Goal: Browse casually: Explore the website without a specific task or goal

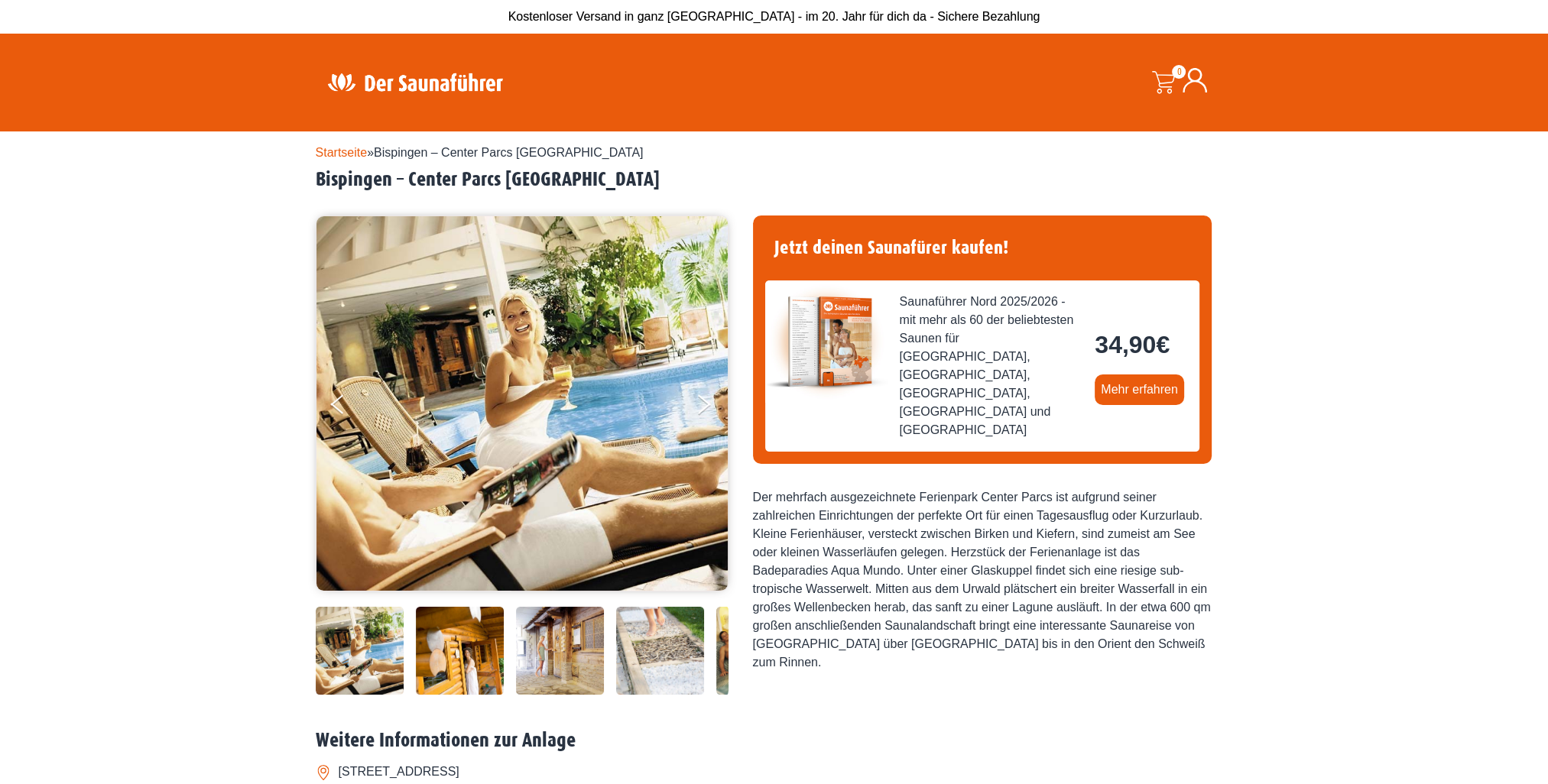
click at [410, 674] on div at bounding box center [574, 651] width 516 height 88
click at [471, 657] on img at bounding box center [460, 651] width 88 height 88
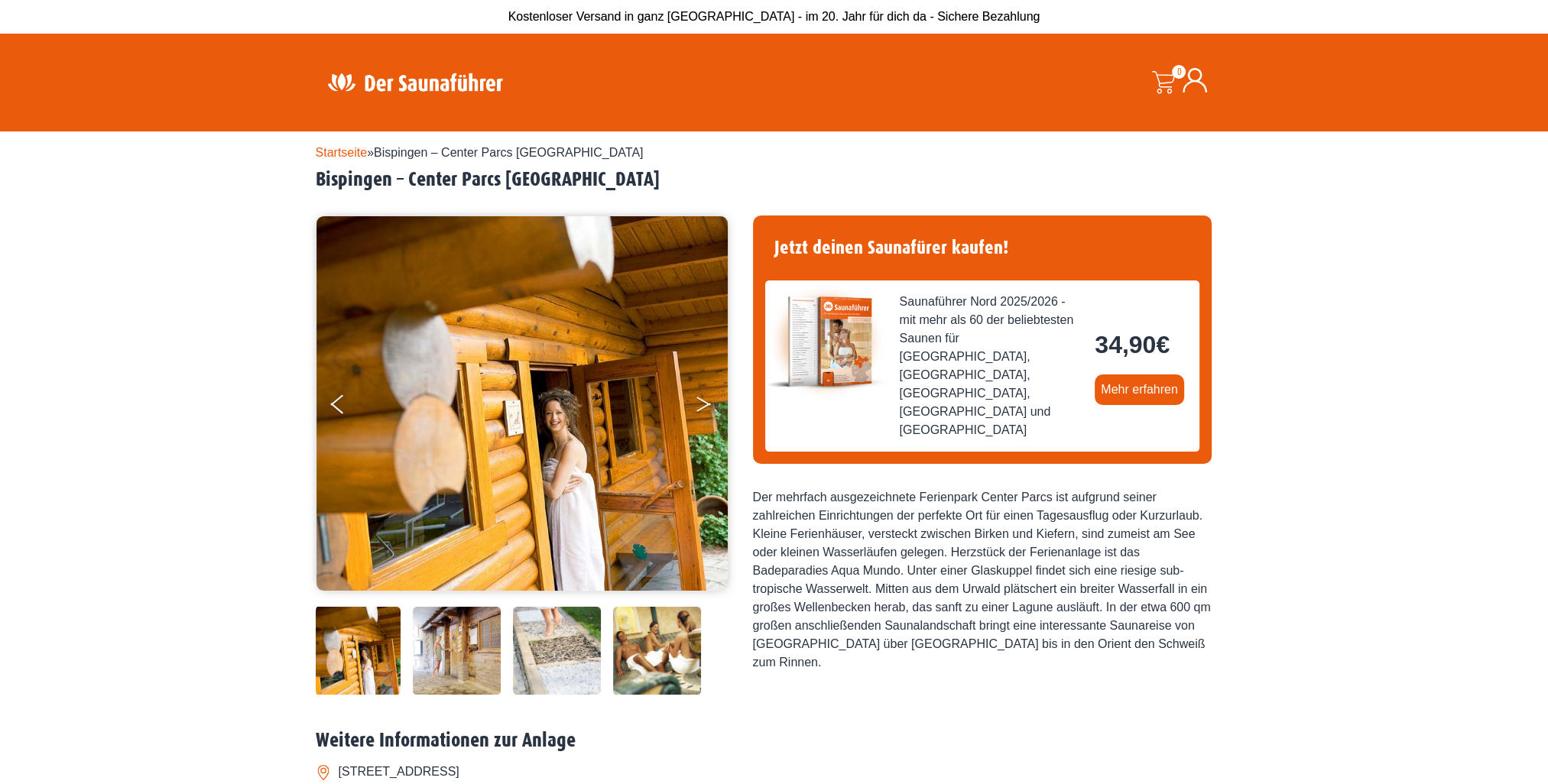
click at [704, 412] on button "Next" at bounding box center [714, 408] width 38 height 38
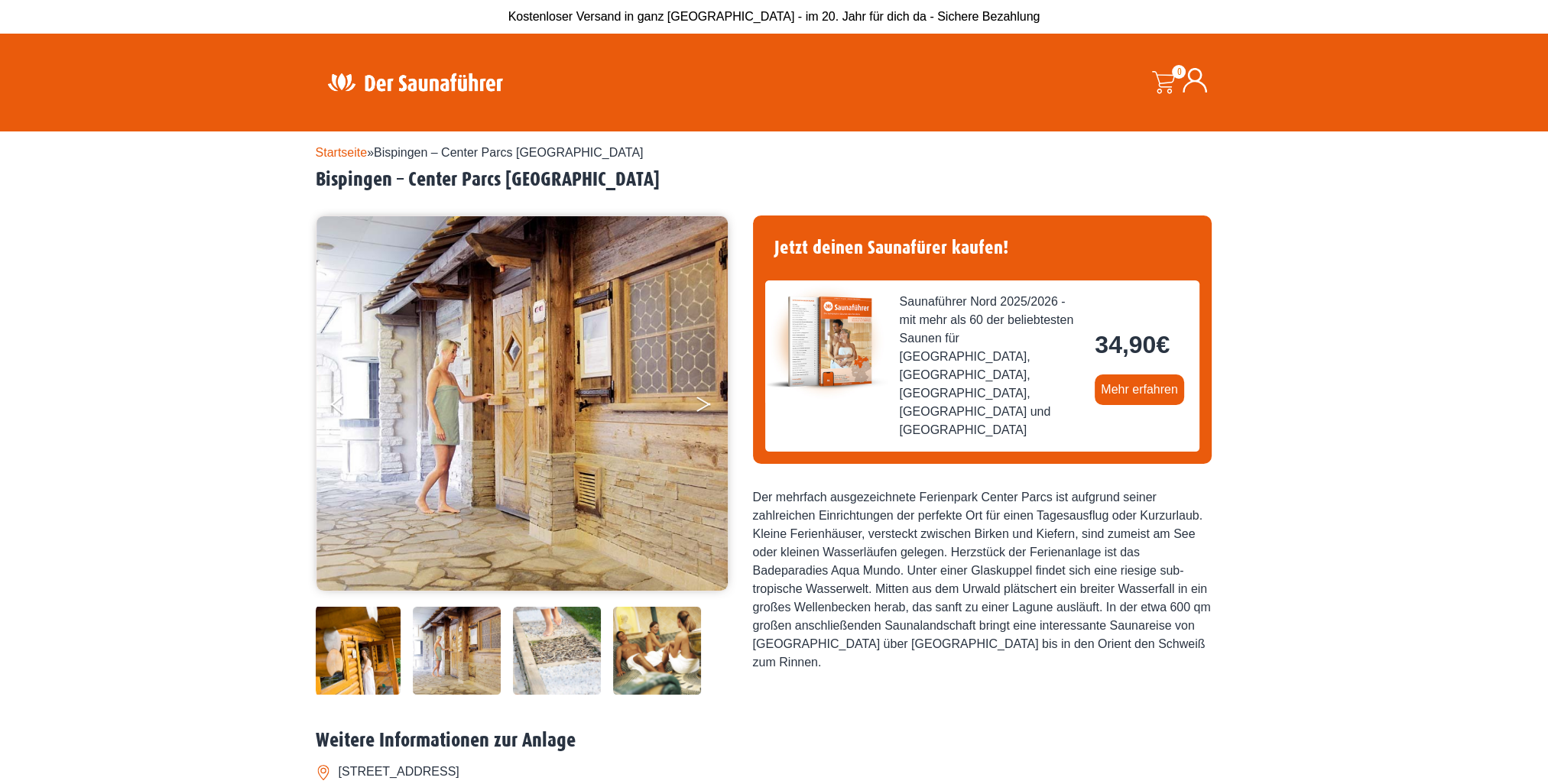
click at [703, 411] on button "Next" at bounding box center [714, 408] width 38 height 38
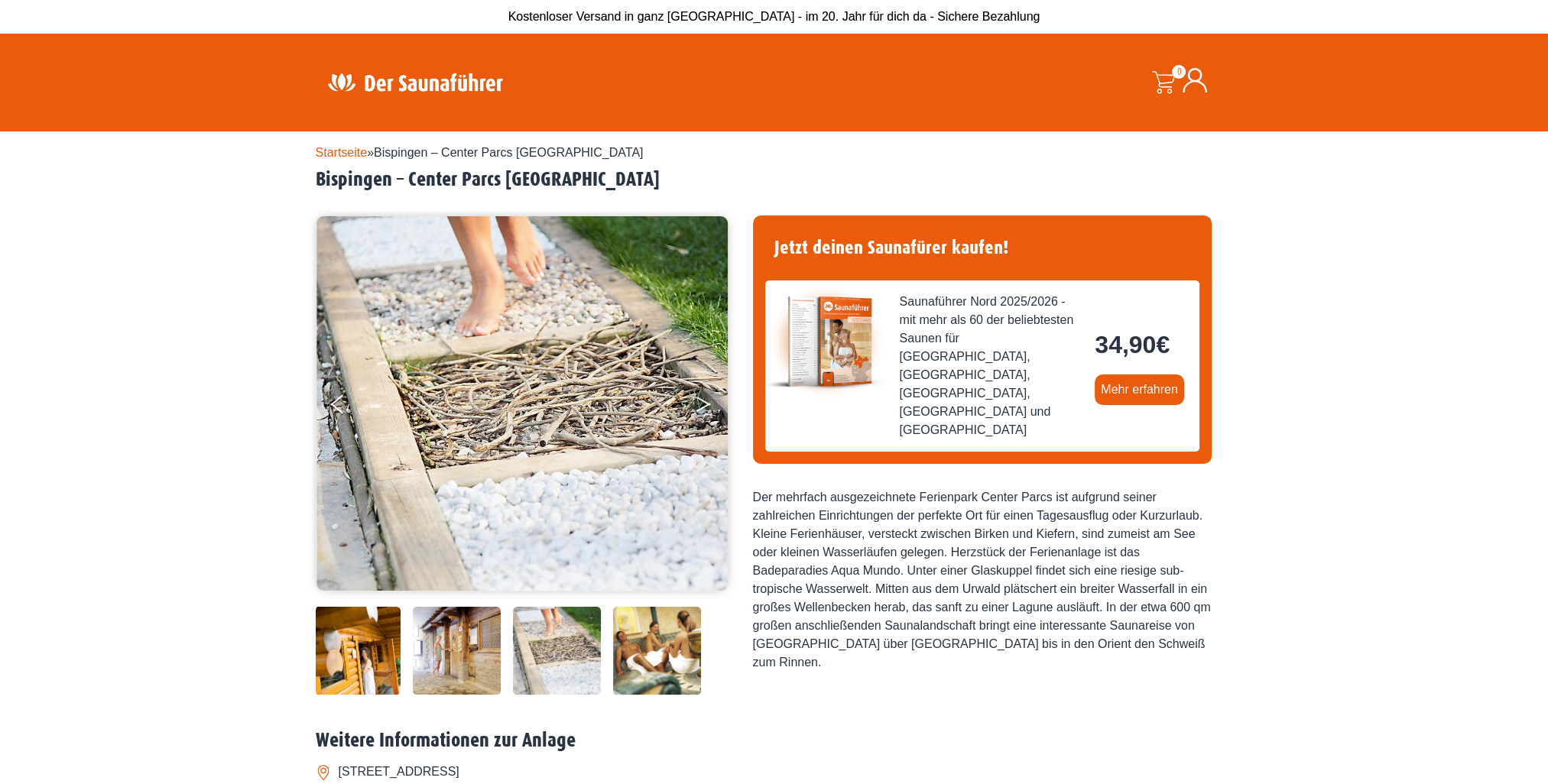
click at [703, 411] on button "Next" at bounding box center [714, 408] width 38 height 38
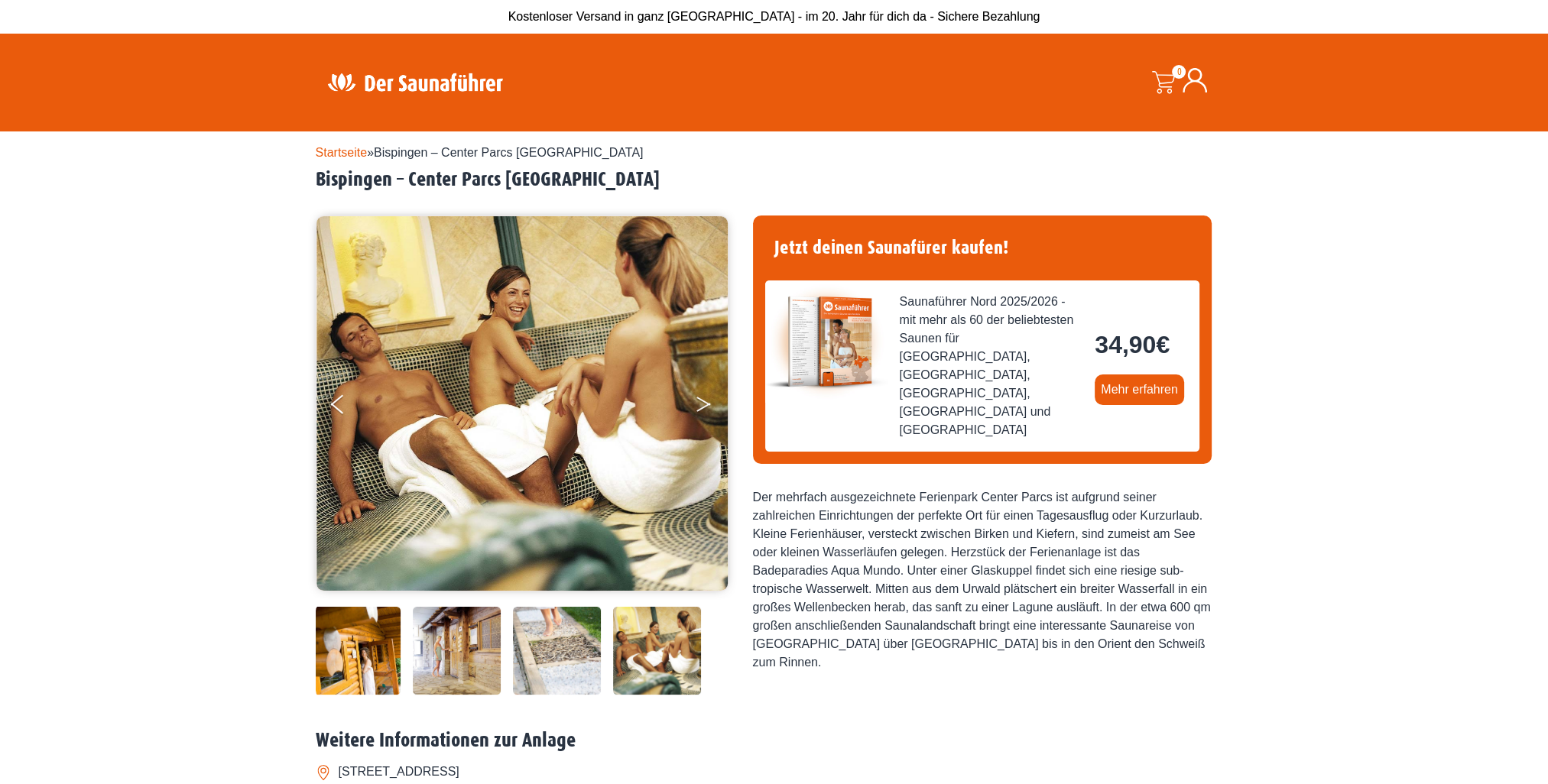
click at [703, 411] on button "Next" at bounding box center [714, 408] width 38 height 38
click at [701, 405] on button "Next" at bounding box center [714, 408] width 38 height 38
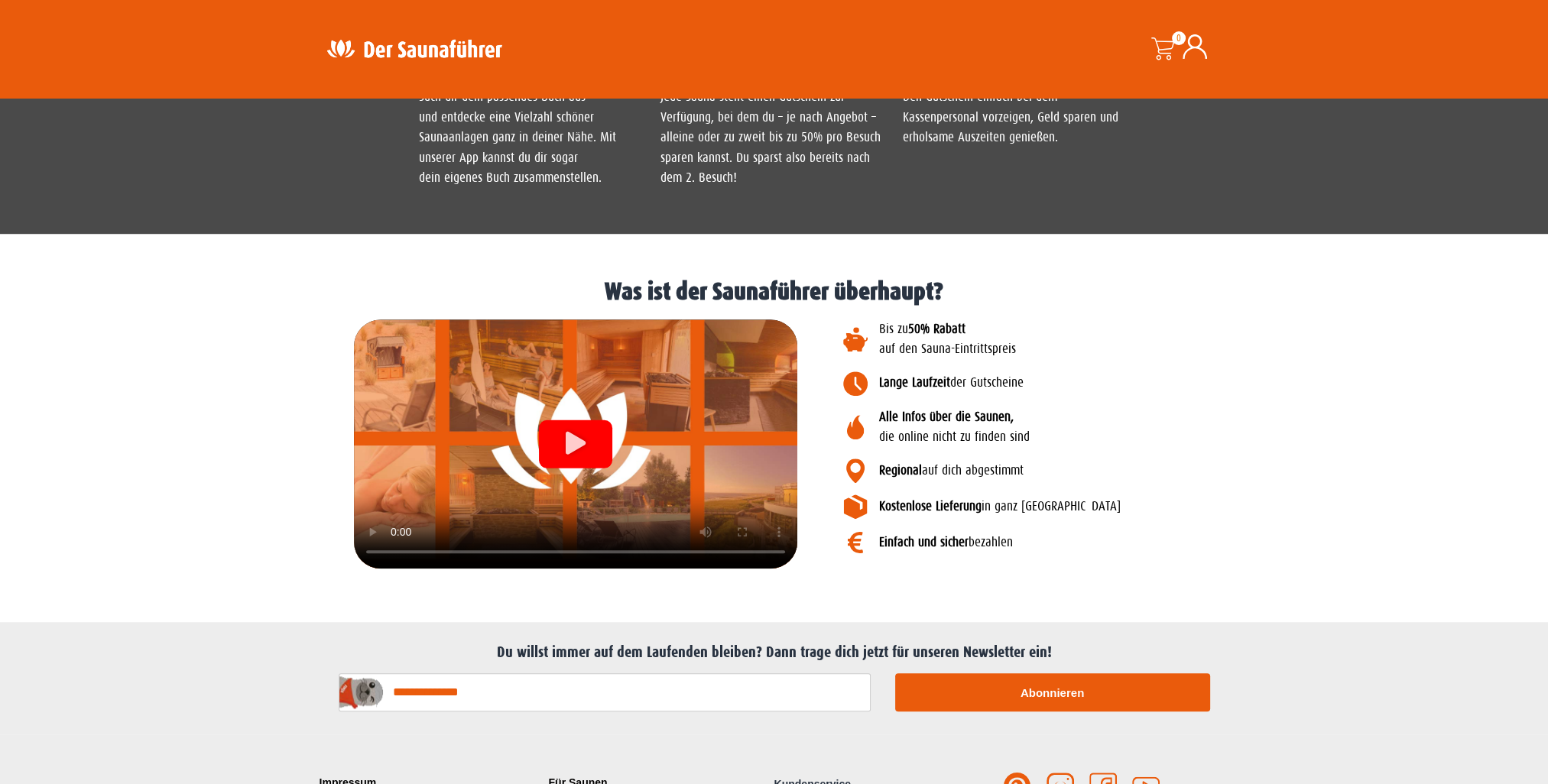
scroll to position [1528, 0]
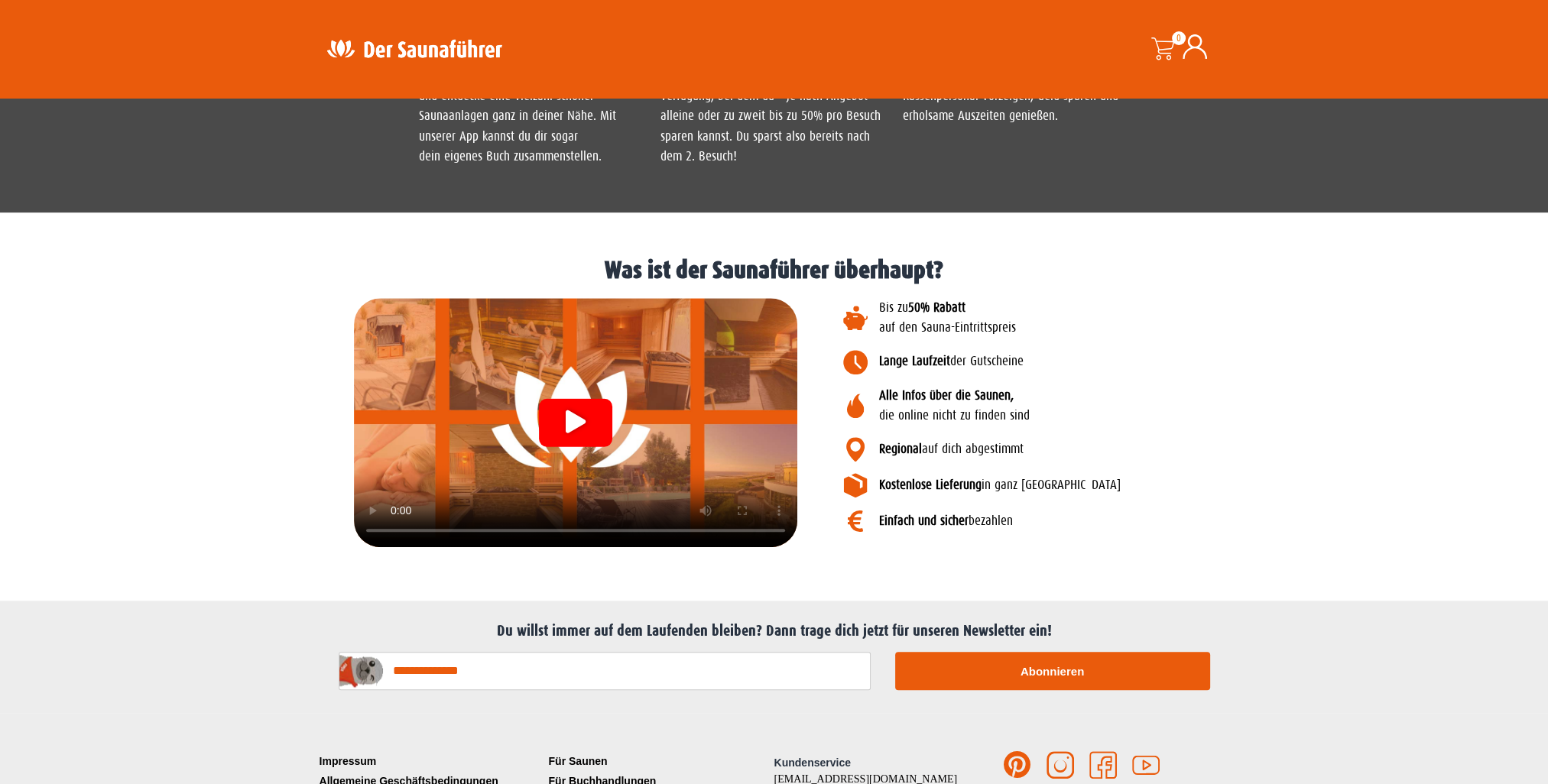
click at [752, 509] on div at bounding box center [576, 422] width 443 height 249
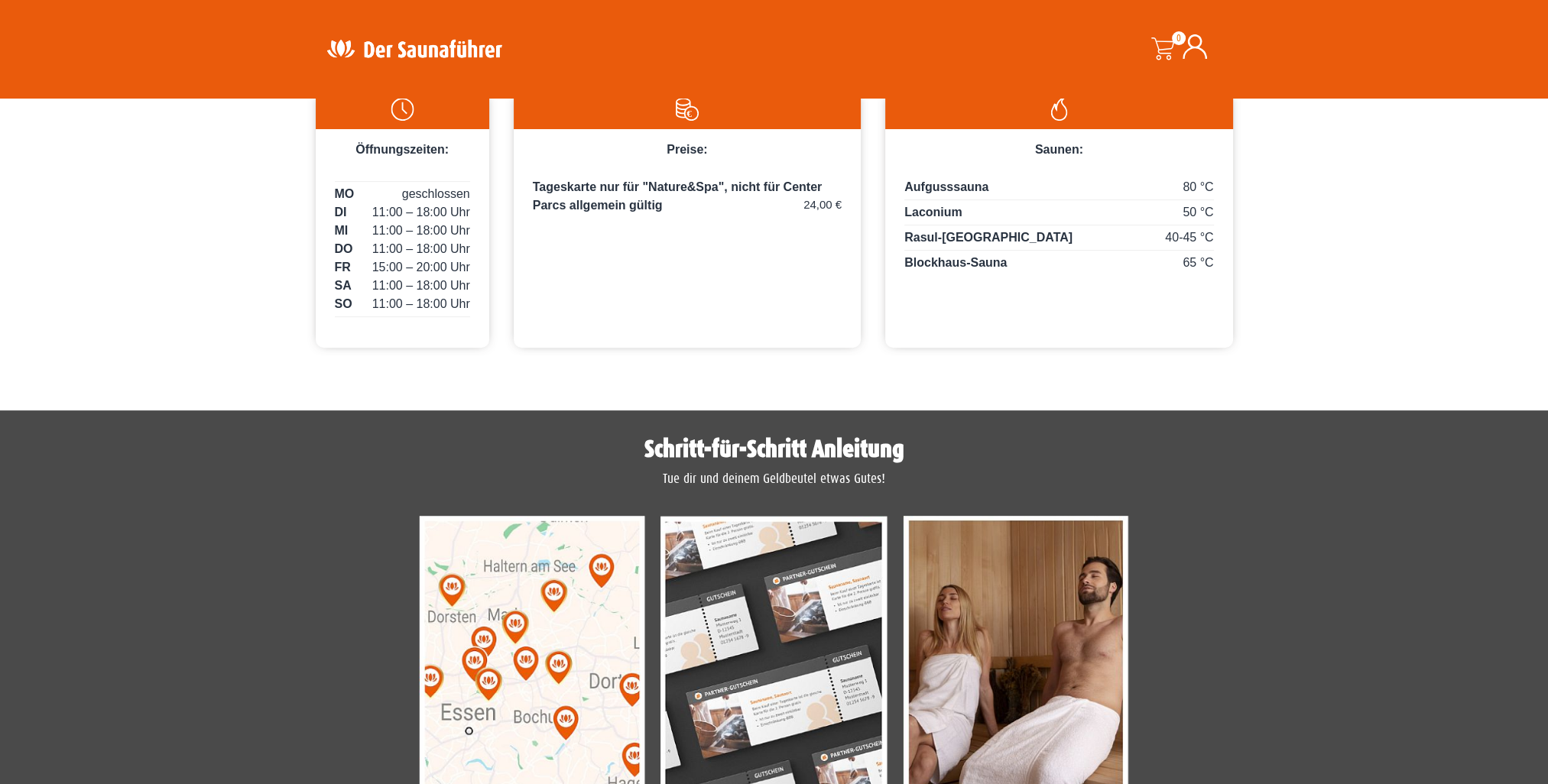
scroll to position [0, 0]
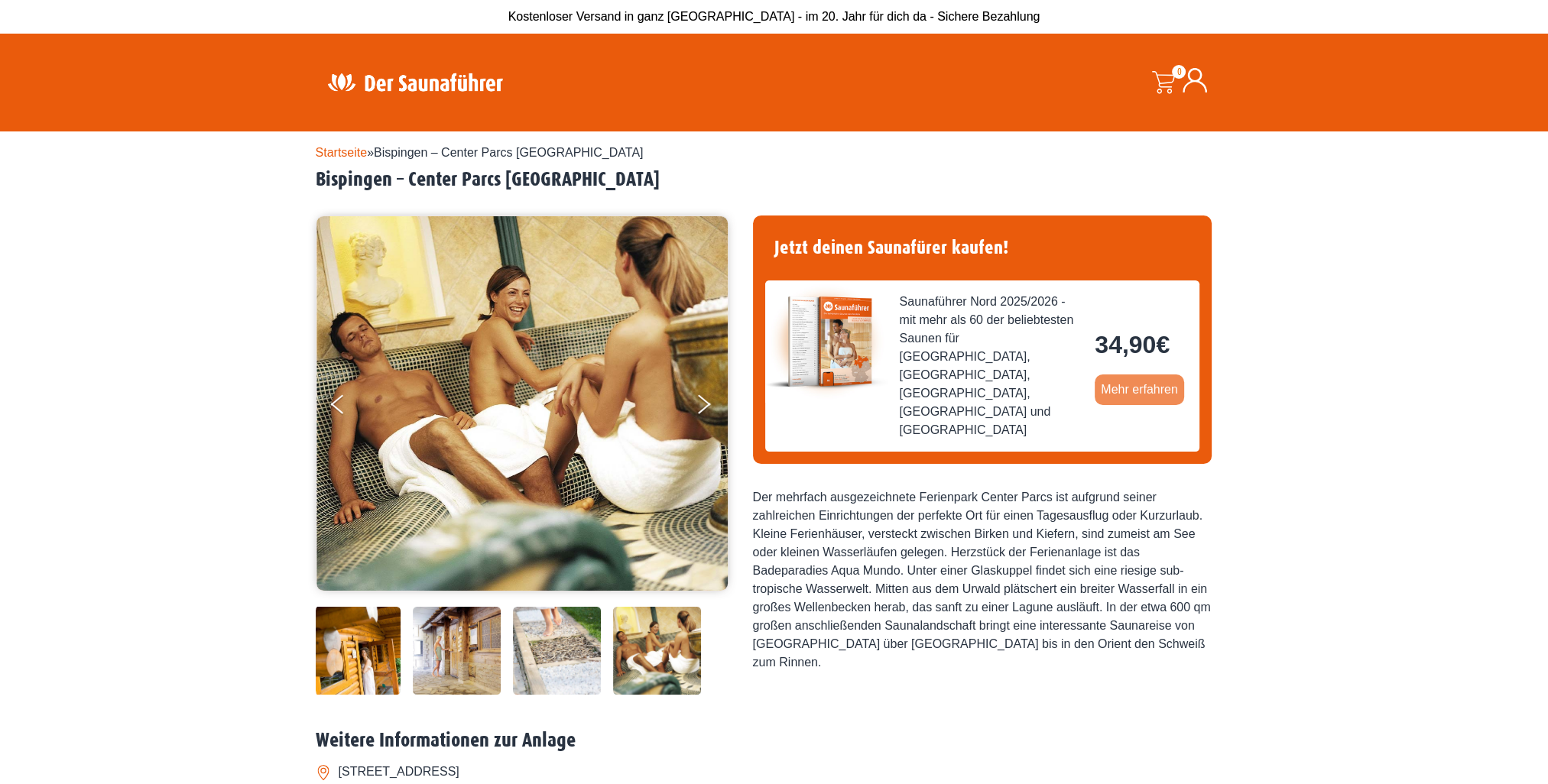
drag, startPoint x: 1159, startPoint y: 613, endPoint x: 1165, endPoint y: 382, distance: 231.1
click at [397, 657] on img at bounding box center [357, 651] width 88 height 88
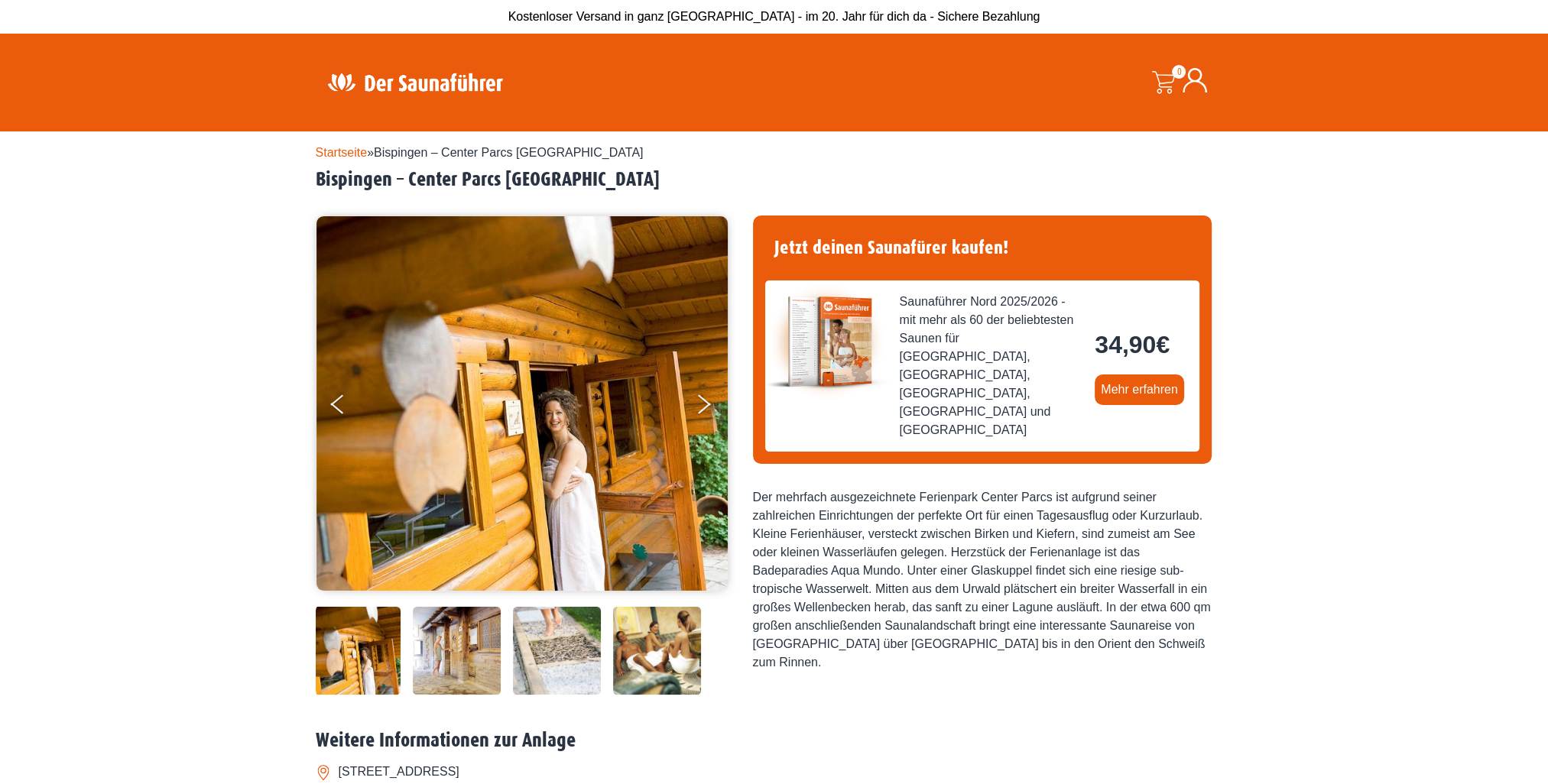
click at [429, 654] on img at bounding box center [457, 651] width 88 height 88
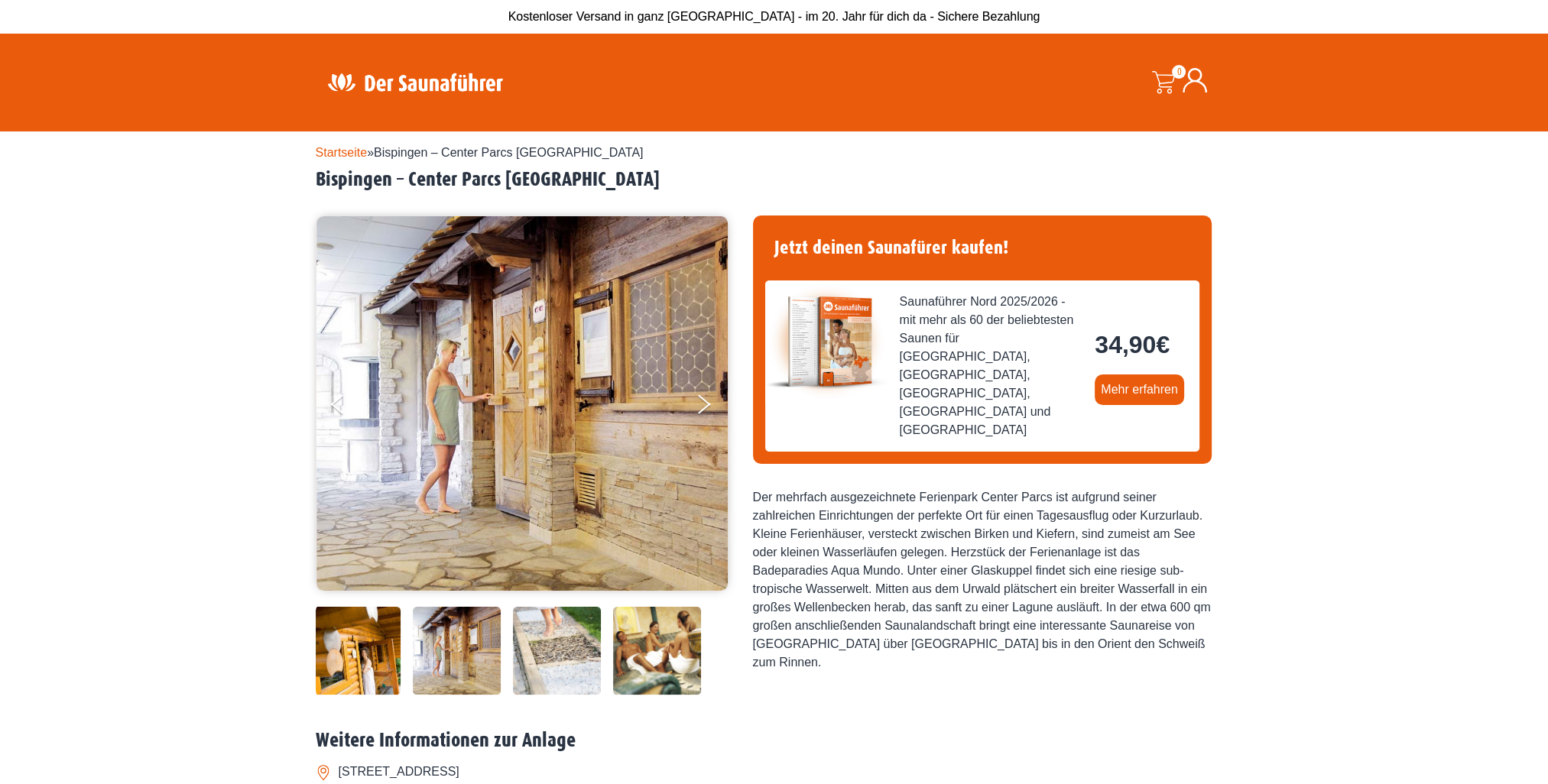
click at [544, 650] on img at bounding box center [558, 651] width 88 height 88
